Goal: Register for event/course

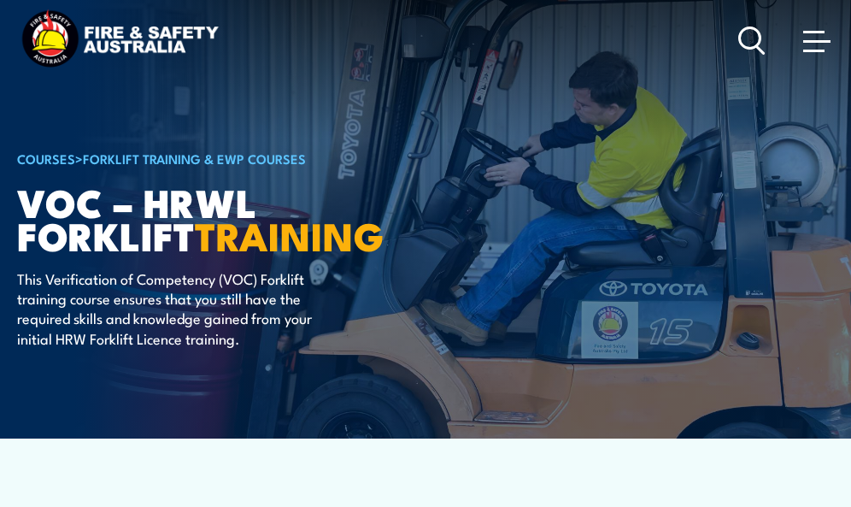
click at [824, 48] on span at bounding box center [817, 40] width 27 height 19
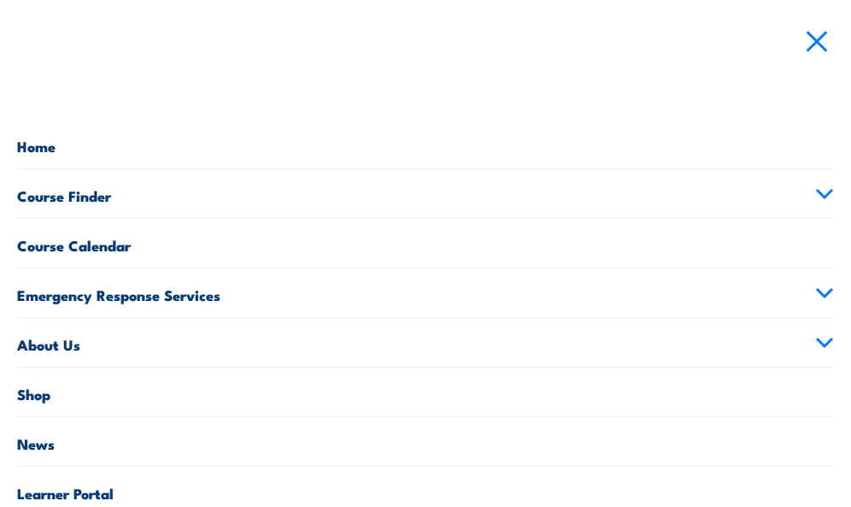
click at [41, 193] on link "Course Finder" at bounding box center [425, 193] width 817 height 49
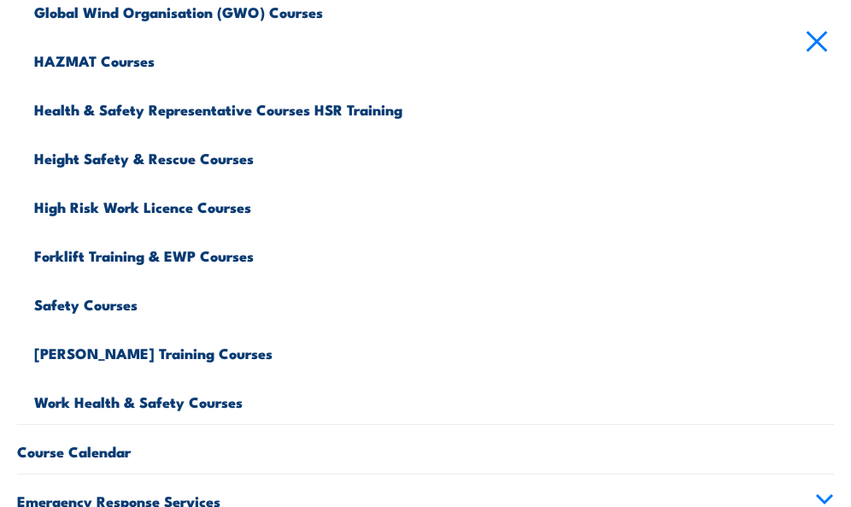
scroll to position [598, 0]
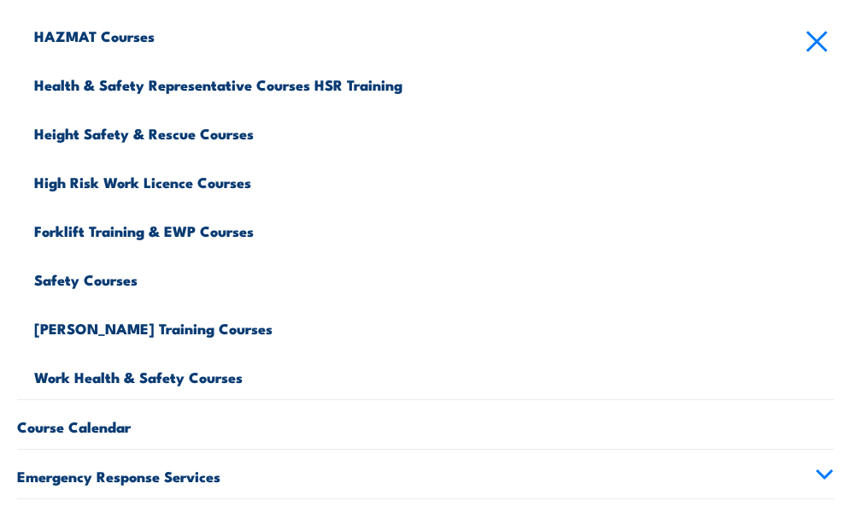
click at [81, 232] on link "Forklift Training & EWP Courses" at bounding box center [434, 228] width 800 height 49
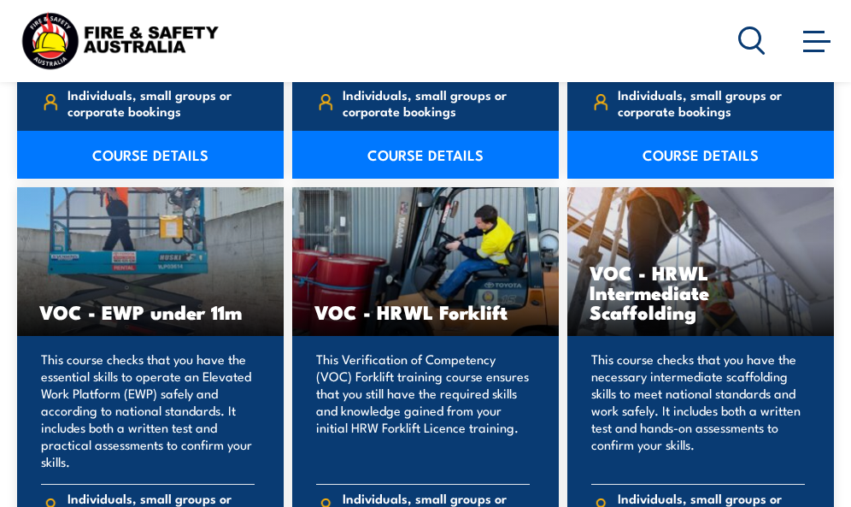
scroll to position [2479, 0]
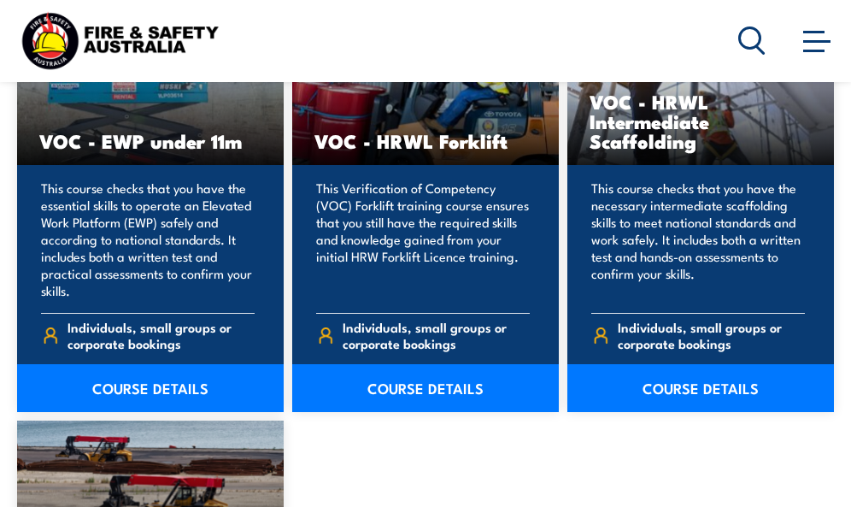
click at [424, 387] on link "COURSE DETAILS" at bounding box center [425, 388] width 267 height 48
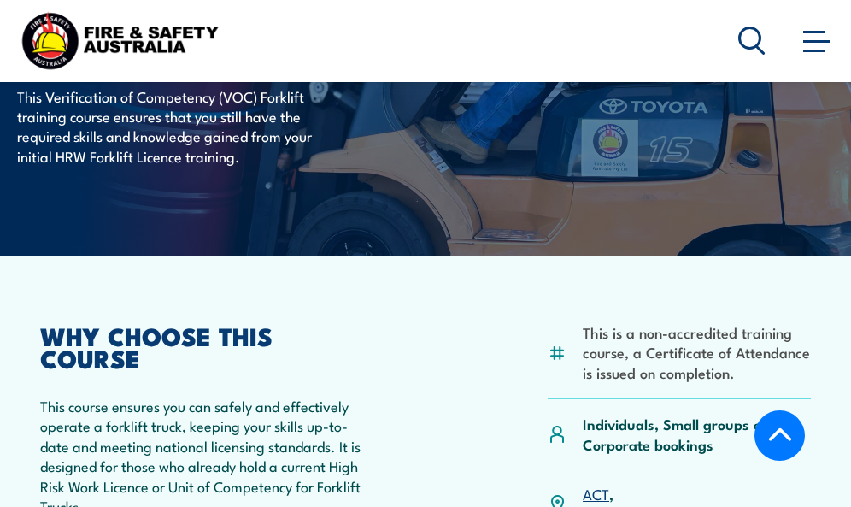
scroll to position [427, 0]
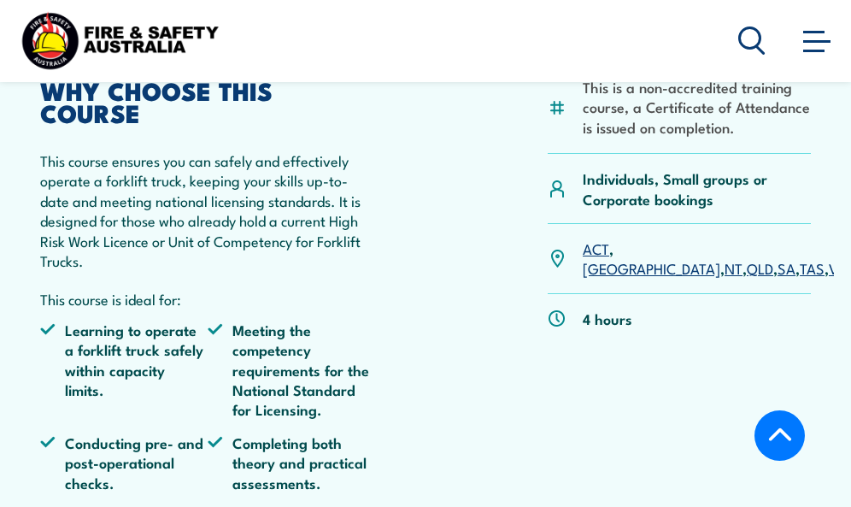
click at [630, 257] on link "[GEOGRAPHIC_DATA]" at bounding box center [652, 267] width 138 height 21
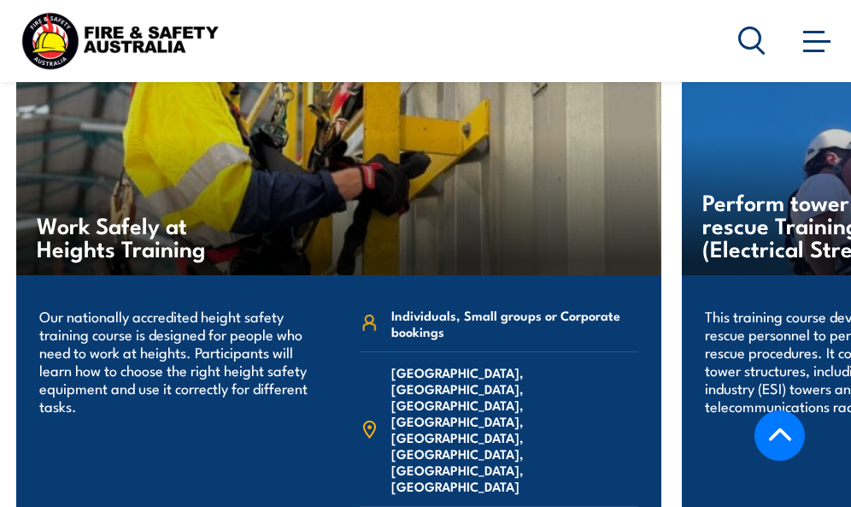
scroll to position [3409, 0]
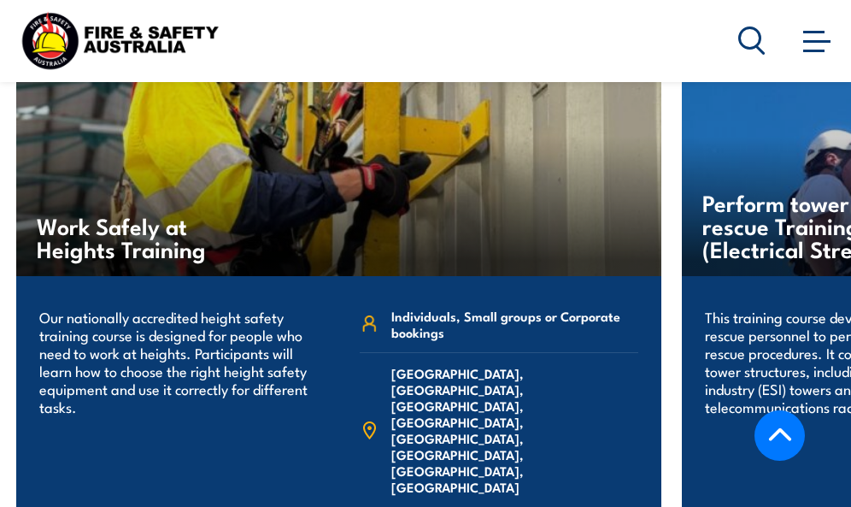
click at [498, 365] on span "[GEOGRAPHIC_DATA], [GEOGRAPHIC_DATA], [GEOGRAPHIC_DATA], [GEOGRAPHIC_DATA], [GE…" at bounding box center [515, 430] width 247 height 130
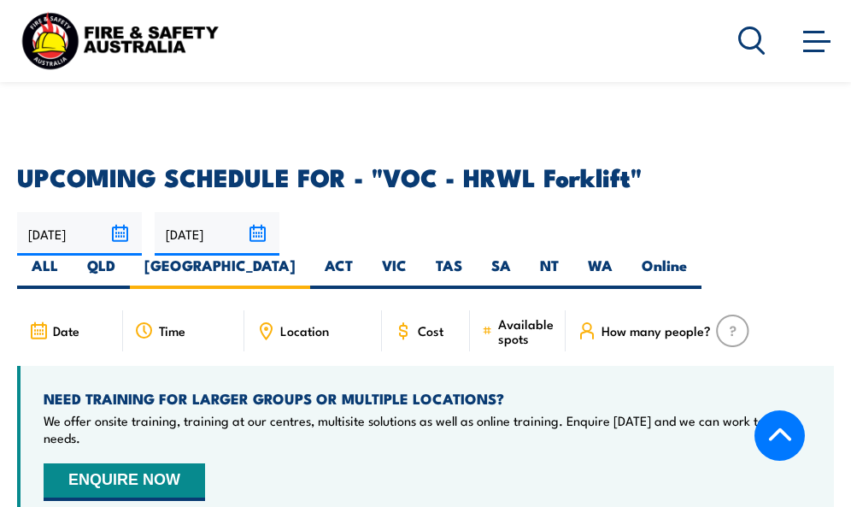
scroll to position [2298, 0]
